Goal: Navigation & Orientation: Find specific page/section

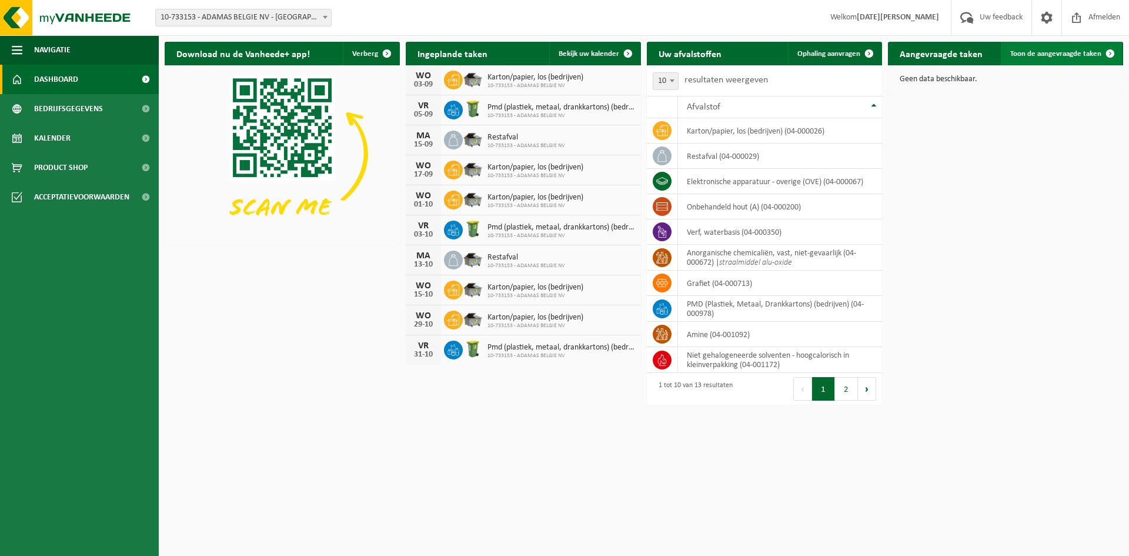
click at [1038, 51] on span "Toon de aangevraagde taken" at bounding box center [1055, 54] width 91 height 8
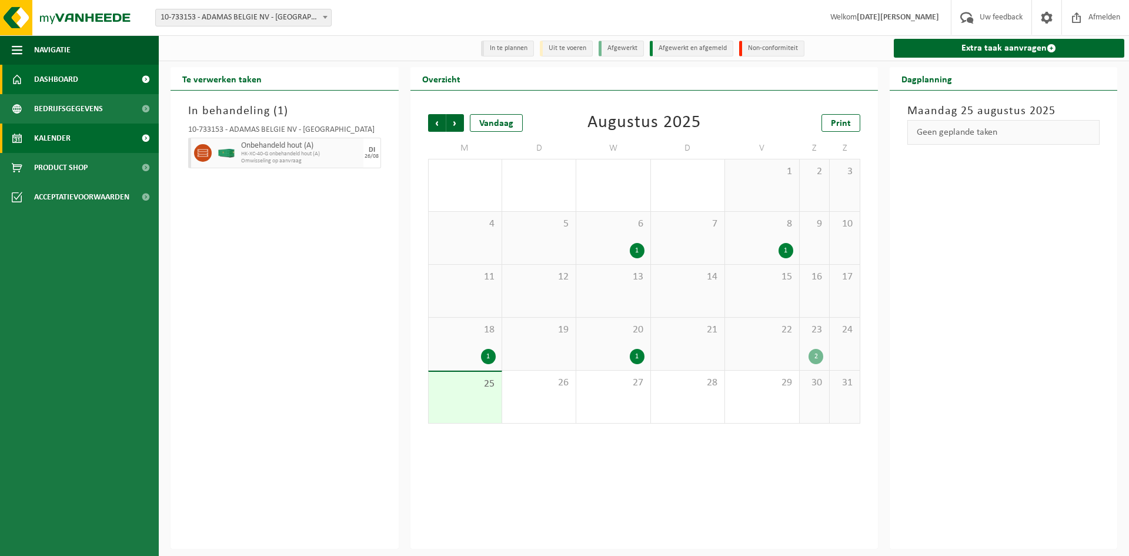
click at [50, 75] on span "Dashboard" at bounding box center [56, 79] width 44 height 29
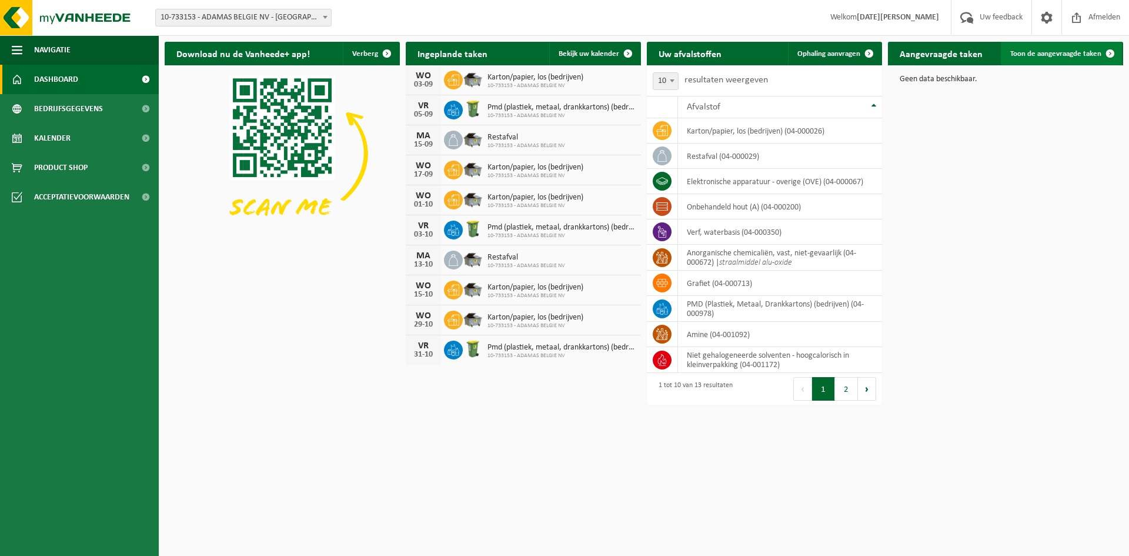
click at [1048, 50] on span "Toon de aangevraagde taken" at bounding box center [1055, 54] width 91 height 8
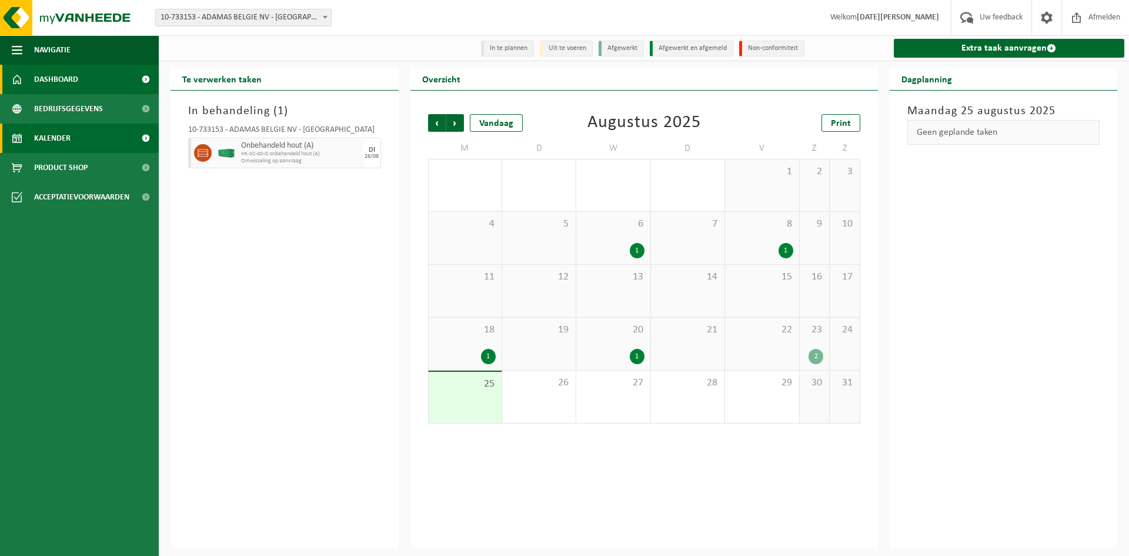
click at [61, 76] on span "Dashboard" at bounding box center [56, 79] width 44 height 29
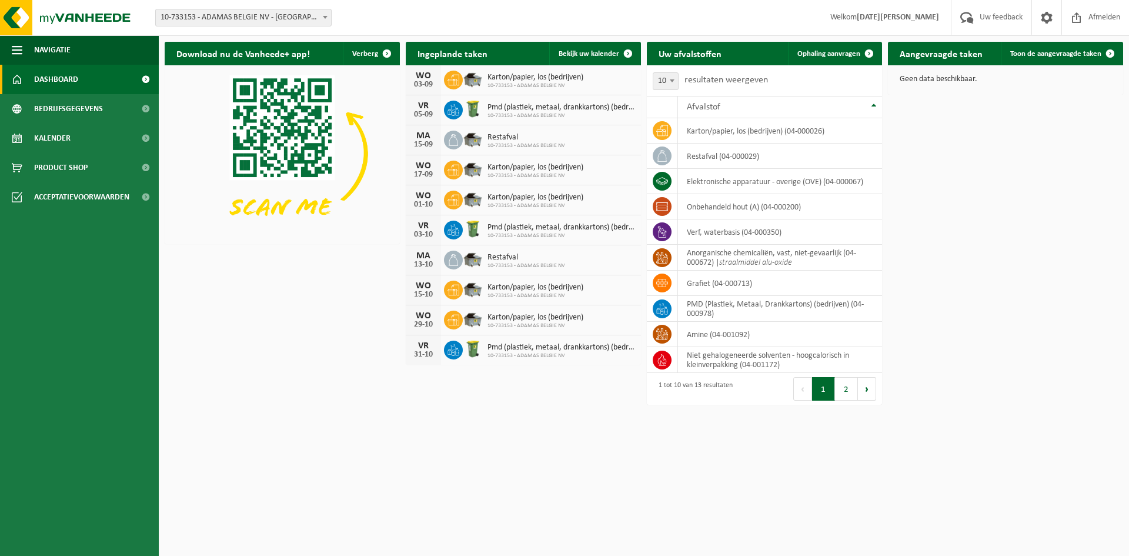
click at [1067, 157] on div "Download nu de Vanheede+ app! Verberg Ingeplande taken Bekijk uw kalender [DATE…" at bounding box center [644, 204] width 964 height 337
click at [1093, 17] on span "Afmelden" at bounding box center [1104, 17] width 38 height 35
